Goal: Information Seeking & Learning: Learn about a topic

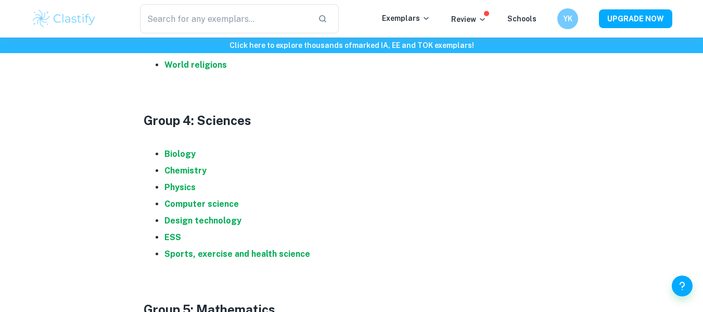
scroll to position [1117, 0]
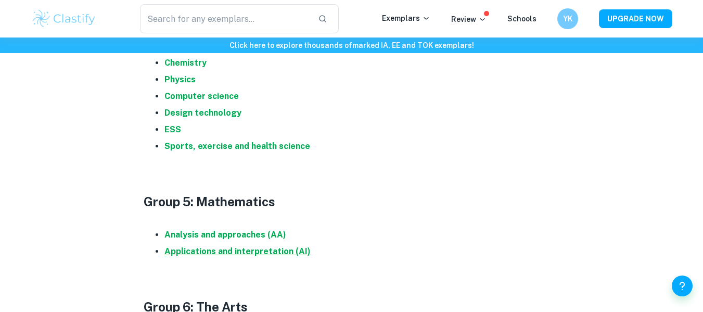
click at [210, 250] on strong "Applications and interpretation (AI)" at bounding box center [238, 251] width 146 height 10
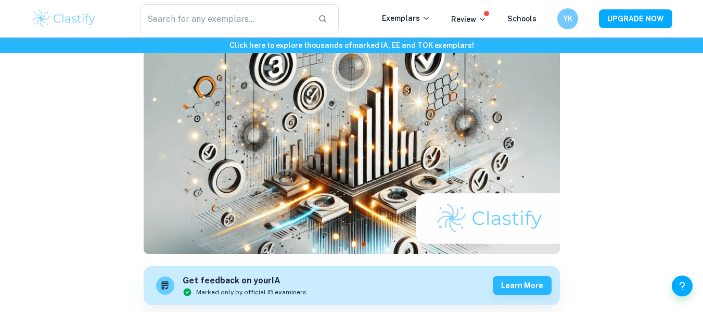
scroll to position [0, 0]
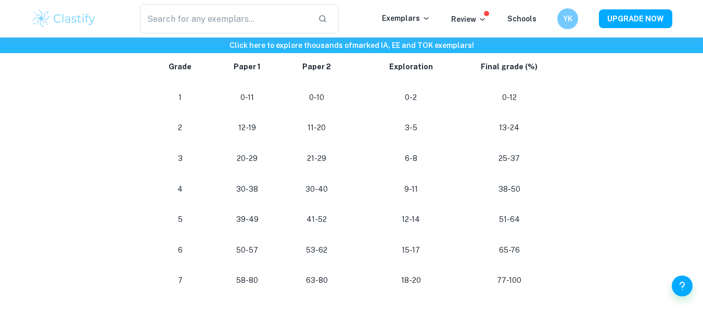
scroll to position [954, 0]
click at [238, 191] on p "30-38" at bounding box center [247, 189] width 53 height 14
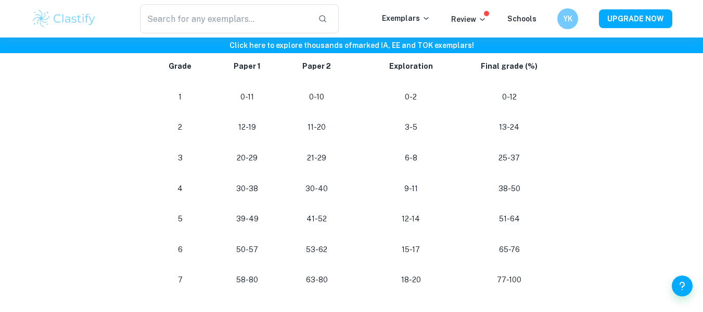
drag, startPoint x: 257, startPoint y: 221, endPoint x: 235, endPoint y: 49, distance: 173.7
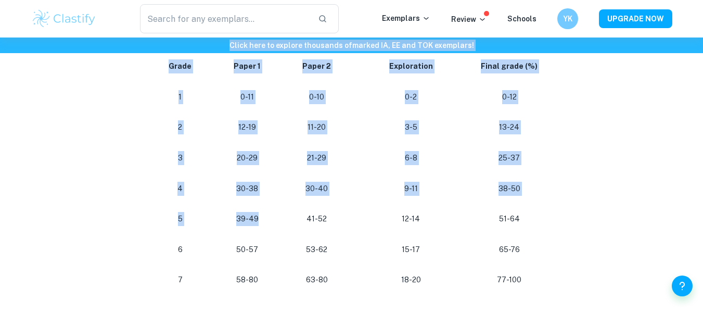
click at [311, 107] on td "0-10" at bounding box center [316, 97] width 69 height 31
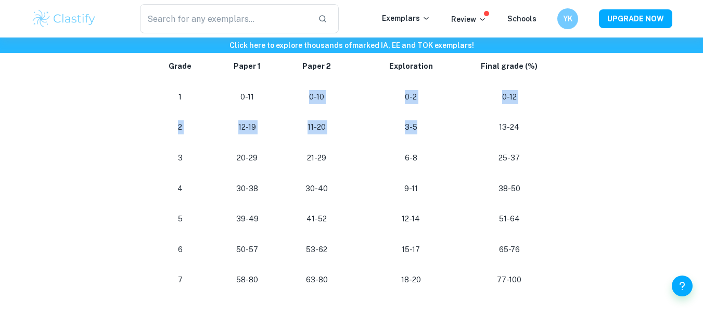
drag, startPoint x: 311, startPoint y: 99, endPoint x: 425, endPoint y: 128, distance: 117.7
click at [425, 128] on tbody "Grade Paper 1 Paper 2 Exploration Final grade (%) 1 0-11 0-10 0-2 0-12 2 12-19 …" at bounding box center [348, 173] width 409 height 244
click at [425, 128] on p "3-5" at bounding box center [411, 127] width 103 height 14
click at [415, 129] on p "3-5" at bounding box center [411, 127] width 103 height 14
drag, startPoint x: 415, startPoint y: 129, endPoint x: 404, endPoint y: 124, distance: 12.7
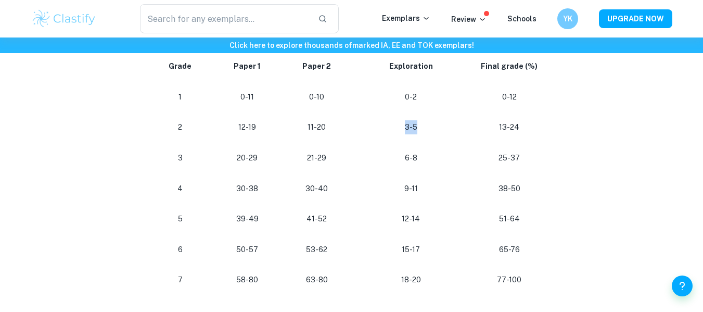
click at [404, 124] on p "3-5" at bounding box center [411, 127] width 103 height 14
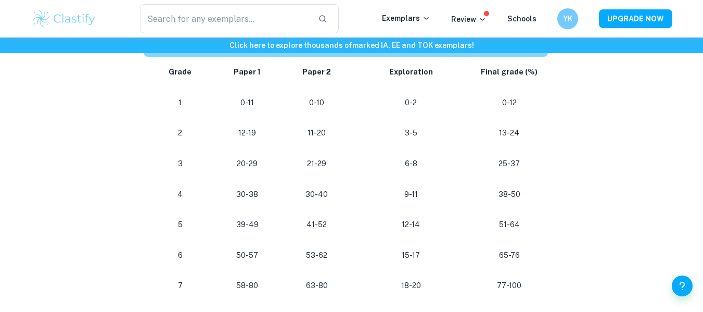
scroll to position [947, 0]
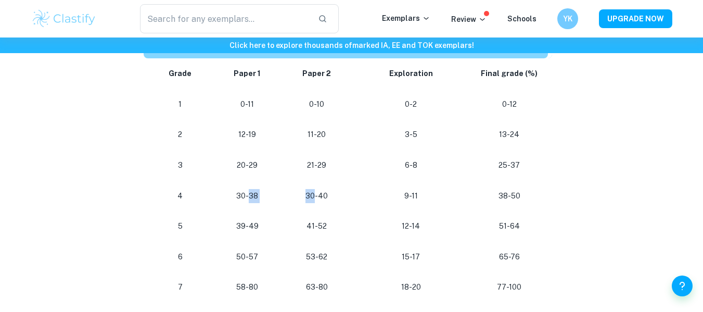
drag, startPoint x: 250, startPoint y: 195, endPoint x: 315, endPoint y: 199, distance: 65.2
click at [315, 199] on tr "[PHONE_NUMBER] [PHONE_NUMBER]" at bounding box center [348, 196] width 409 height 31
click at [327, 211] on td "41-52" at bounding box center [316, 226] width 69 height 31
